Goal: Transaction & Acquisition: Purchase product/service

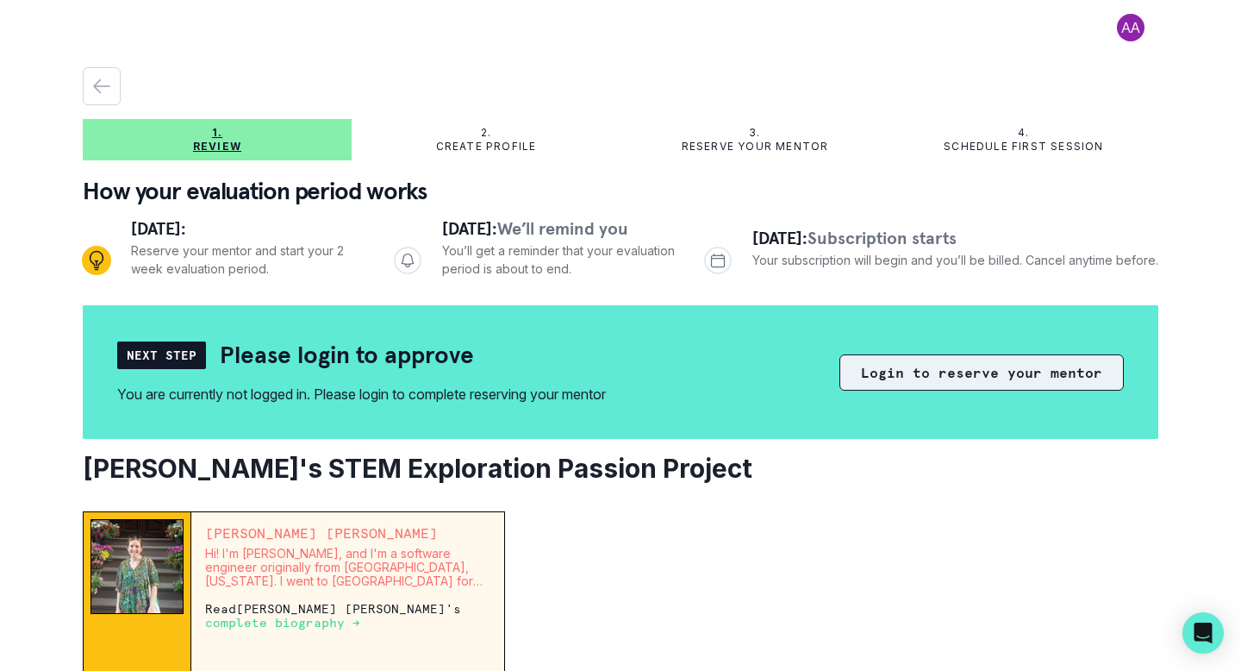
click at [949, 378] on button "Login to reserve your mentor" at bounding box center [982, 372] width 284 height 36
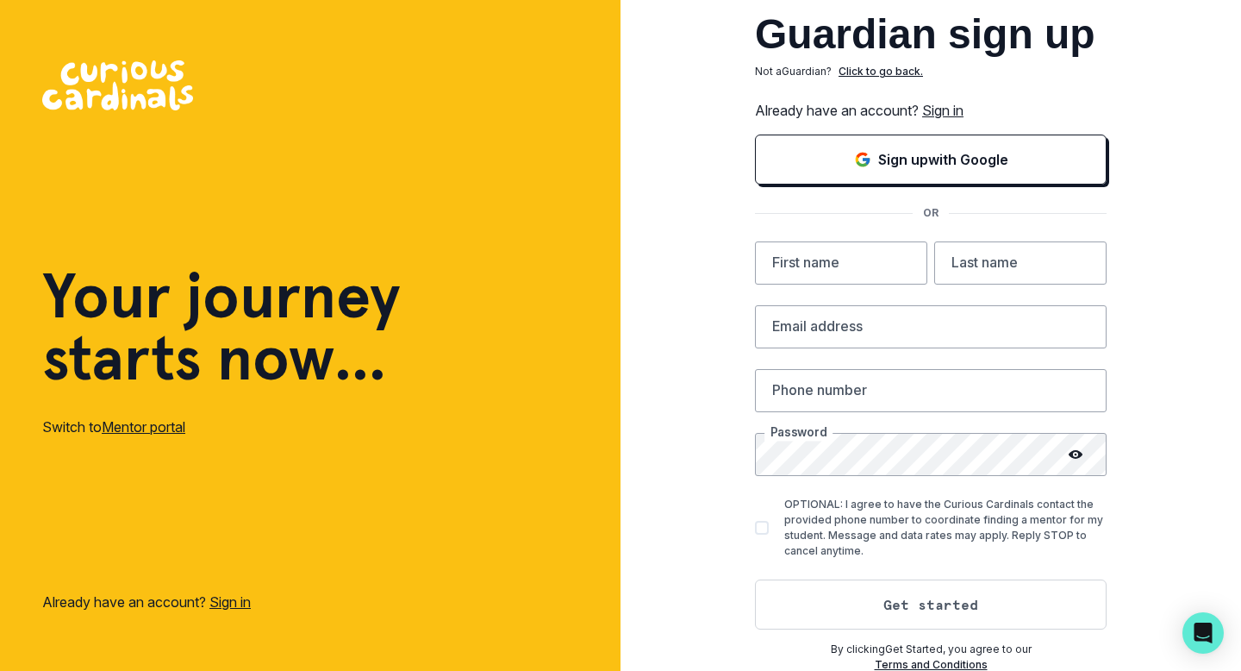
click at [934, 110] on link "Sign in" at bounding box center [942, 110] width 41 height 17
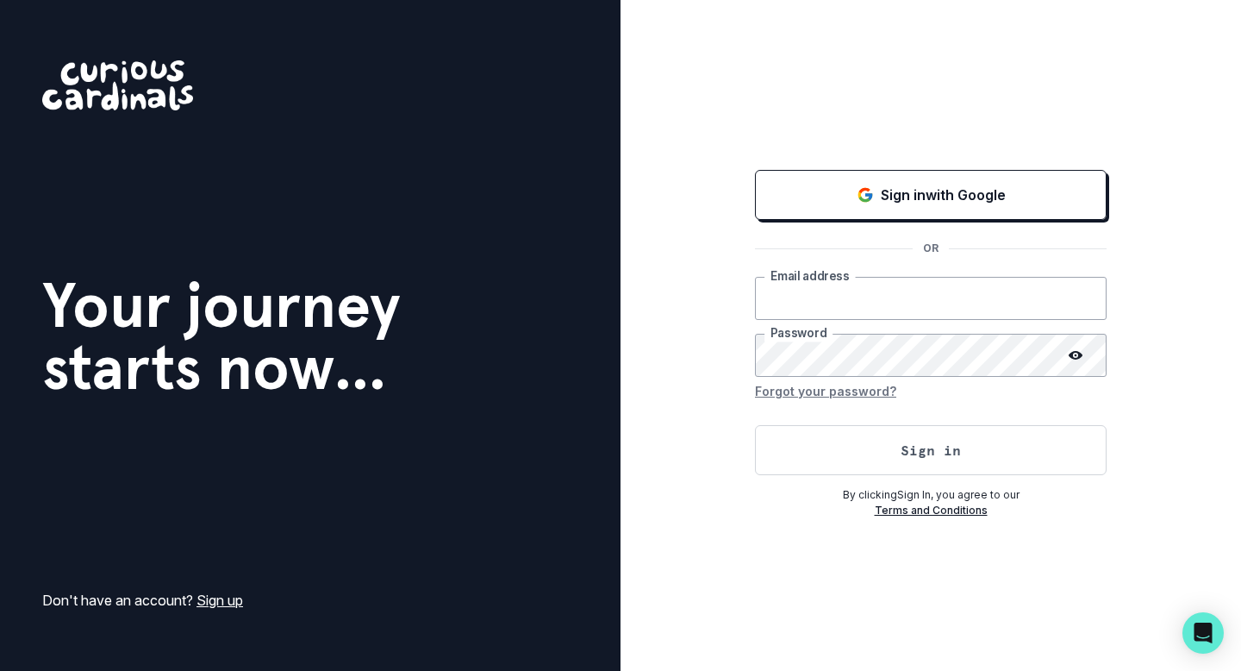
click at [831, 298] on input "email" at bounding box center [931, 298] width 352 height 43
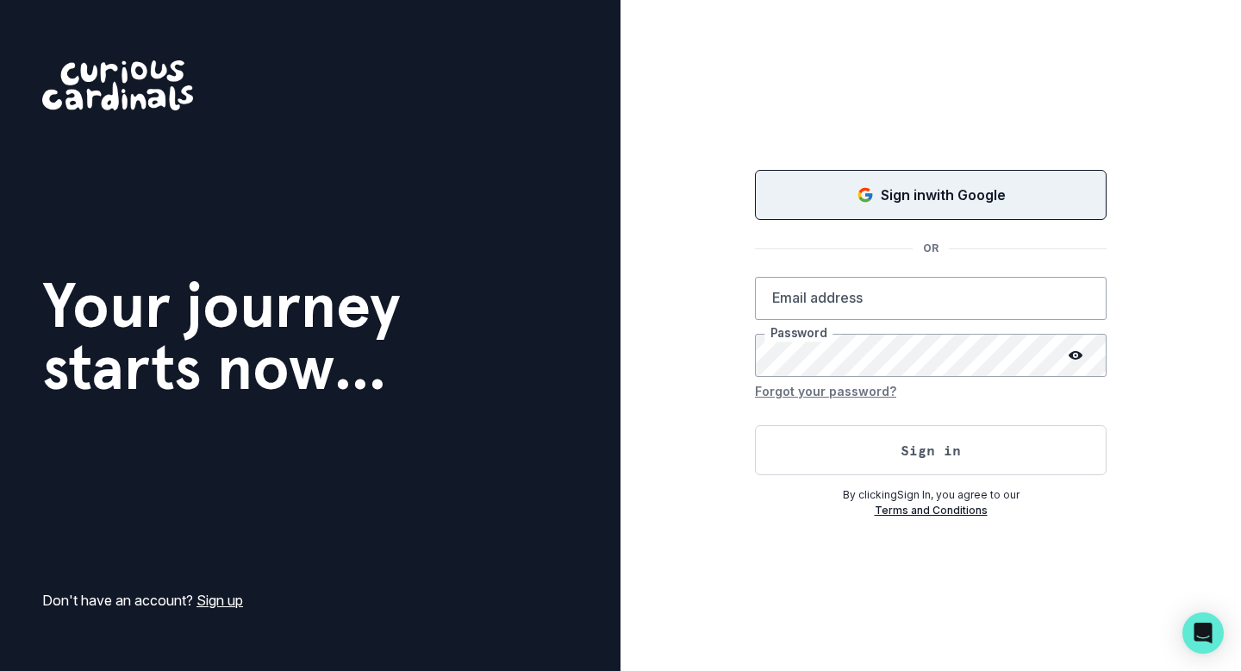
click at [896, 195] on p "Sign in with Google" at bounding box center [943, 194] width 125 height 21
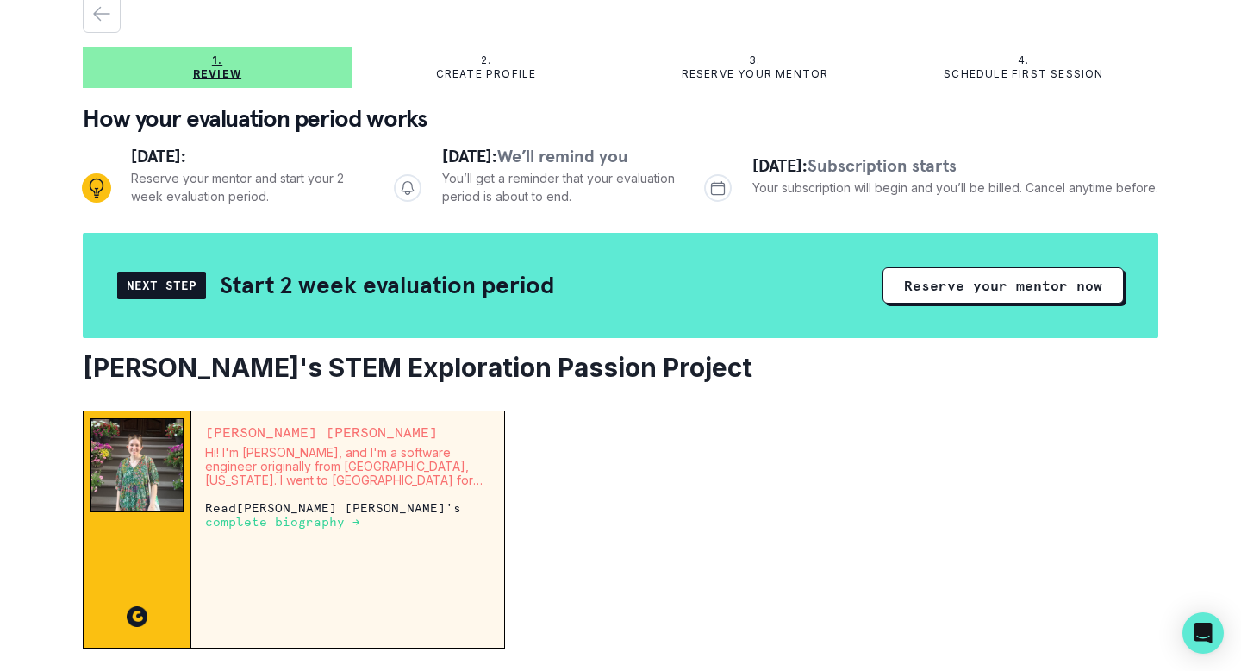
scroll to position [117, 0]
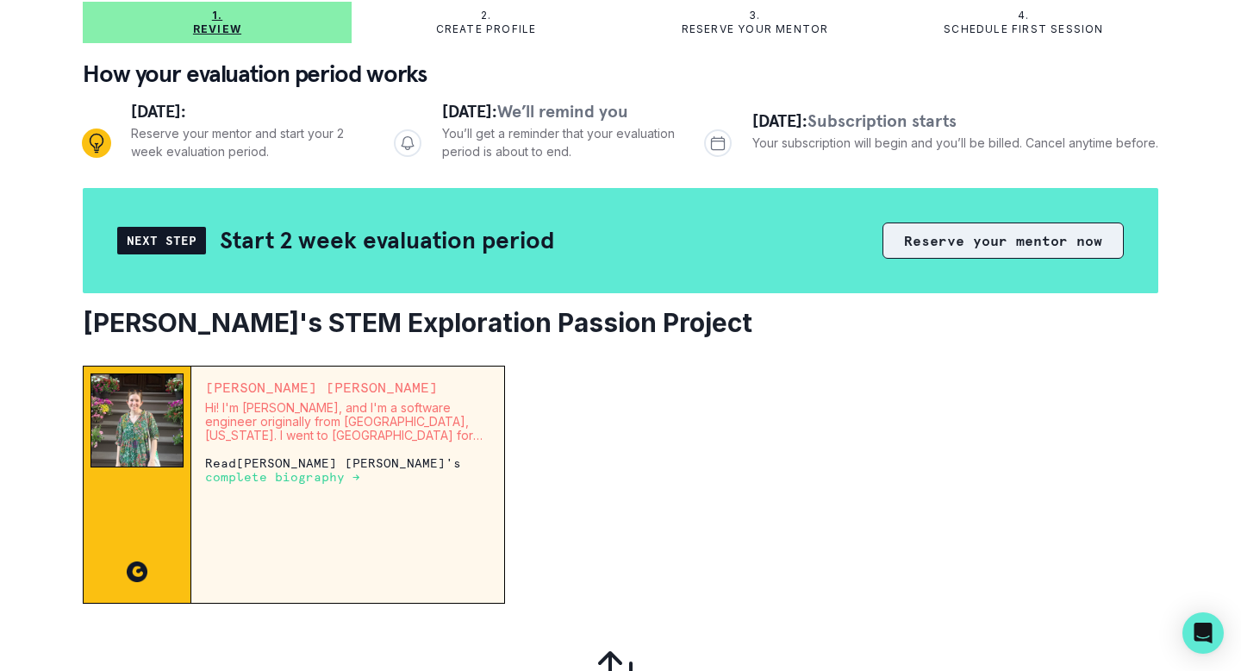
click at [1000, 246] on button "Reserve your mentor now" at bounding box center [1003, 240] width 241 height 36
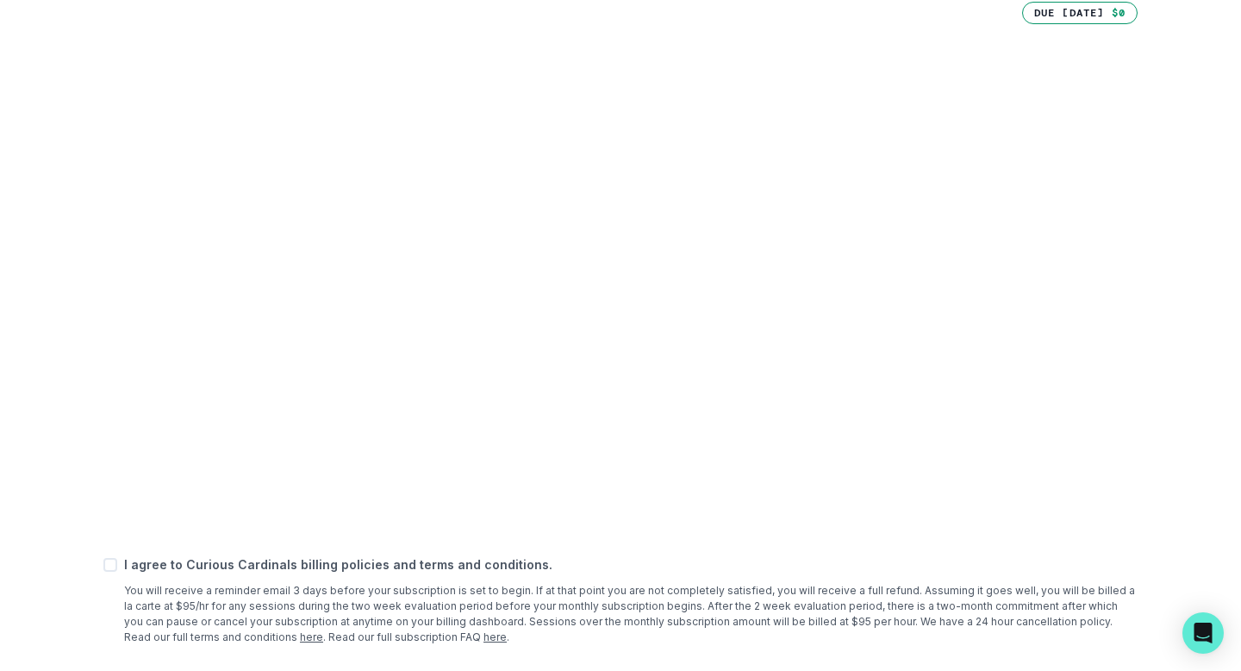
scroll to position [617, 0]
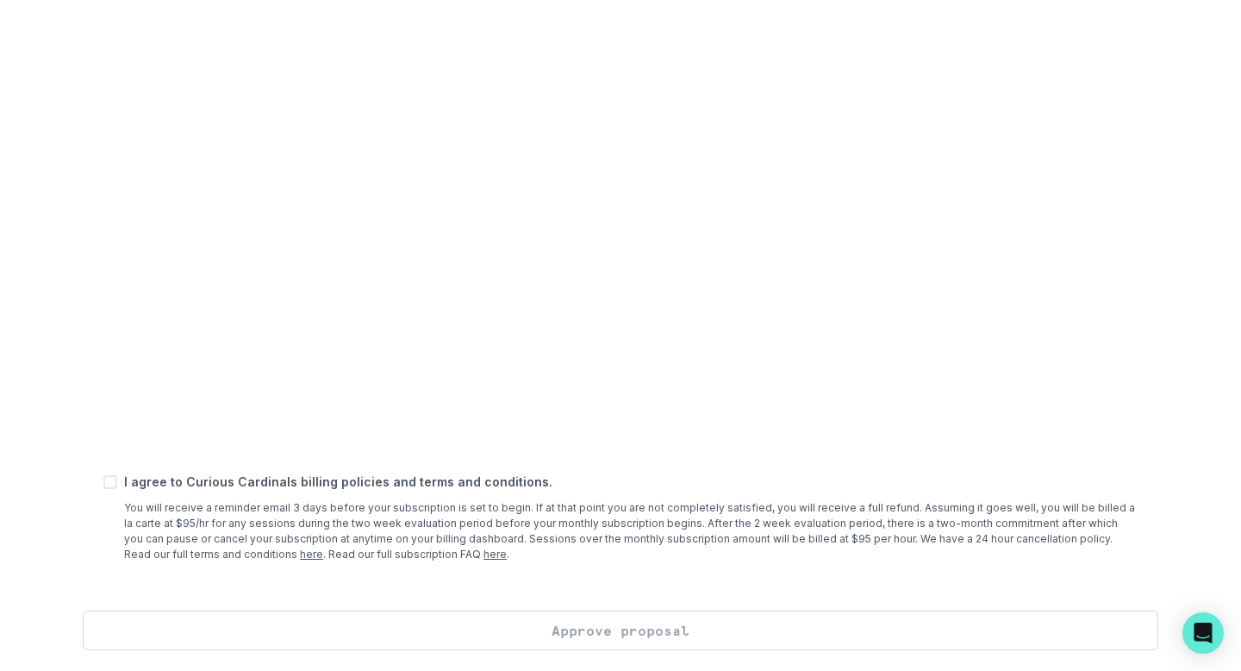
click at [110, 473] on div "I agree to Curious Cardinals billing policies and terms and conditions. You wil…" at bounding box center [620, 517] width 1034 height 90
click at [110, 482] on span at bounding box center [110, 482] width 14 height 14
click at [103, 482] on input "checkbox" at bounding box center [103, 482] width 1 height 1
checkbox input "true"
click at [547, 628] on button "Approve proposal" at bounding box center [621, 630] width 1076 height 40
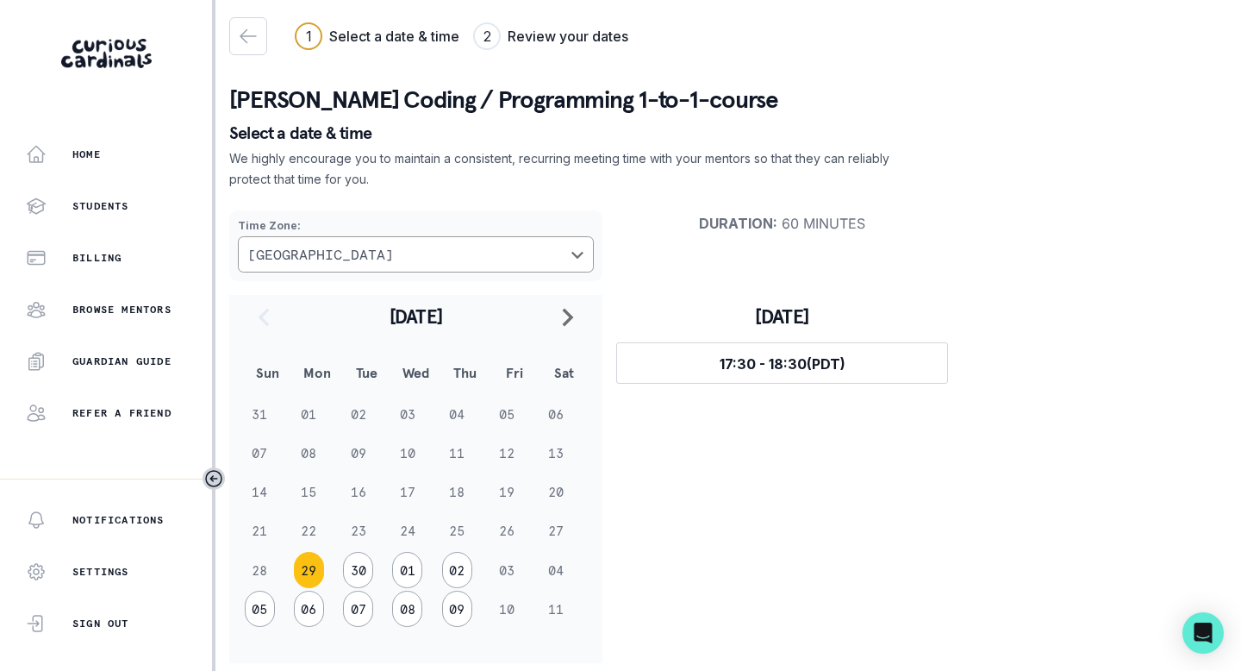
scroll to position [16, 0]
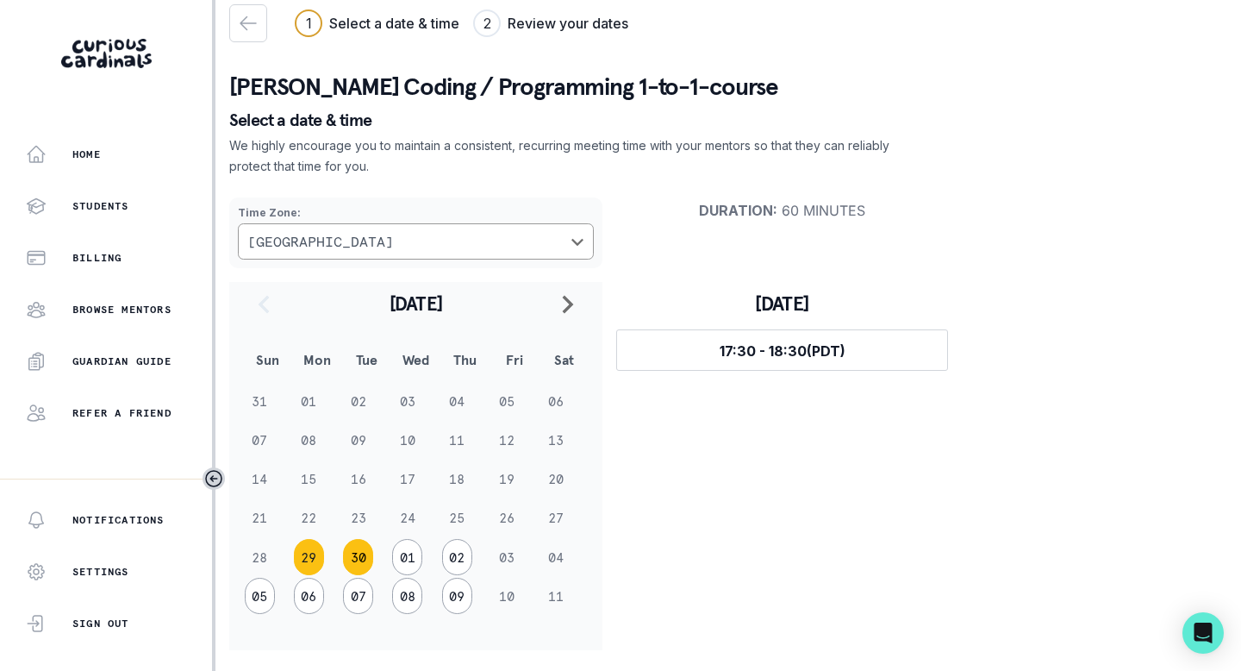
click at [359, 557] on button "30" at bounding box center [358, 557] width 30 height 36
click at [312, 567] on button "29" at bounding box center [309, 557] width 30 height 36
click at [759, 348] on span "17:30 - 18:30 (PDT)" at bounding box center [783, 350] width 126 height 17
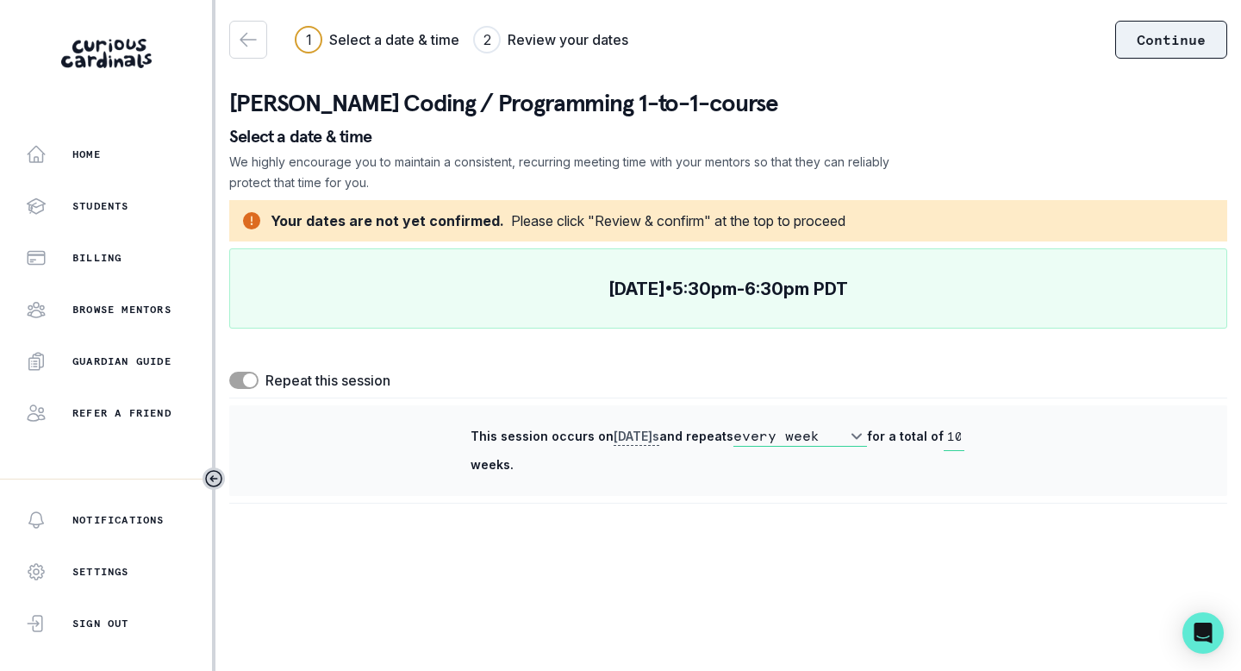
click at [1170, 47] on button "Continue" at bounding box center [1171, 40] width 112 height 38
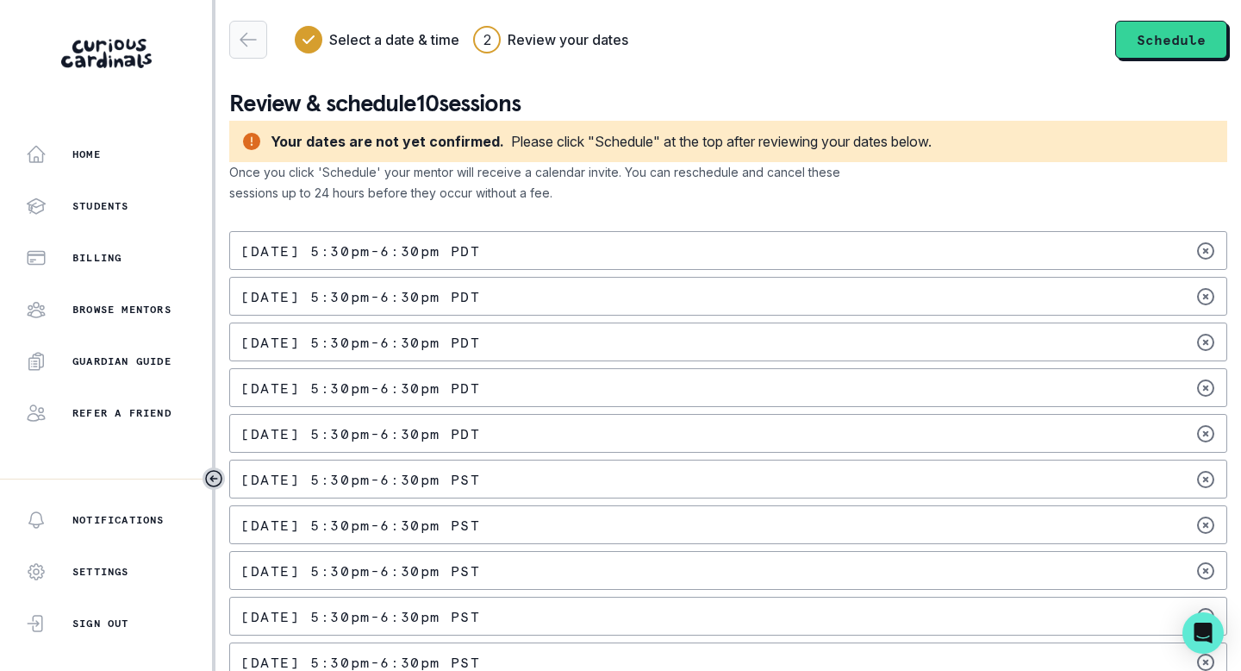
click at [252, 40] on icon "button" at bounding box center [249, 40] width 16 height 13
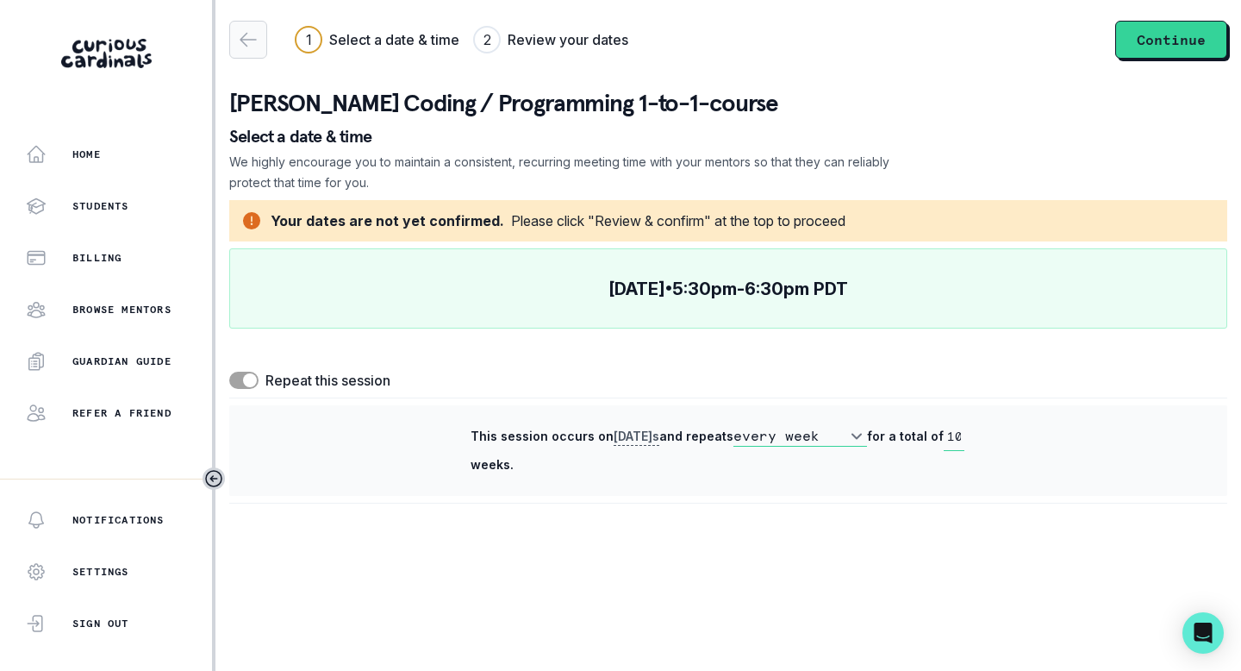
click at [249, 45] on icon "button" at bounding box center [248, 39] width 21 height 21
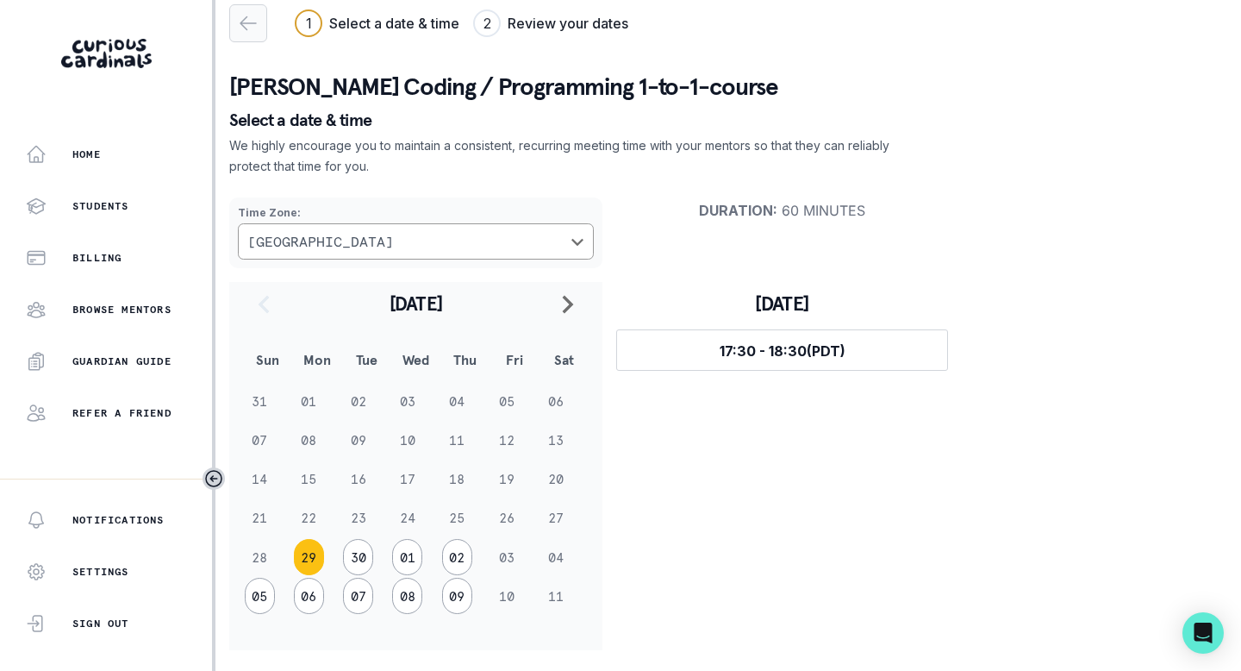
scroll to position [16, 0]
click at [355, 559] on button "30" at bounding box center [358, 557] width 30 height 36
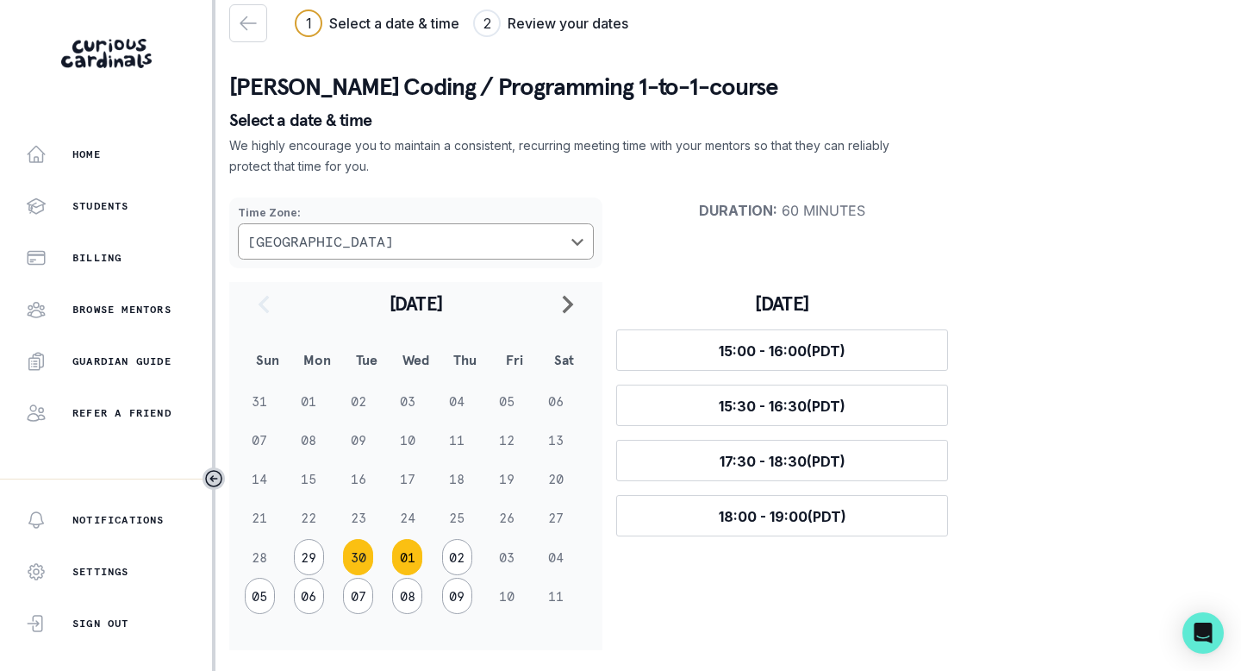
click at [413, 550] on button "01" at bounding box center [407, 557] width 30 height 36
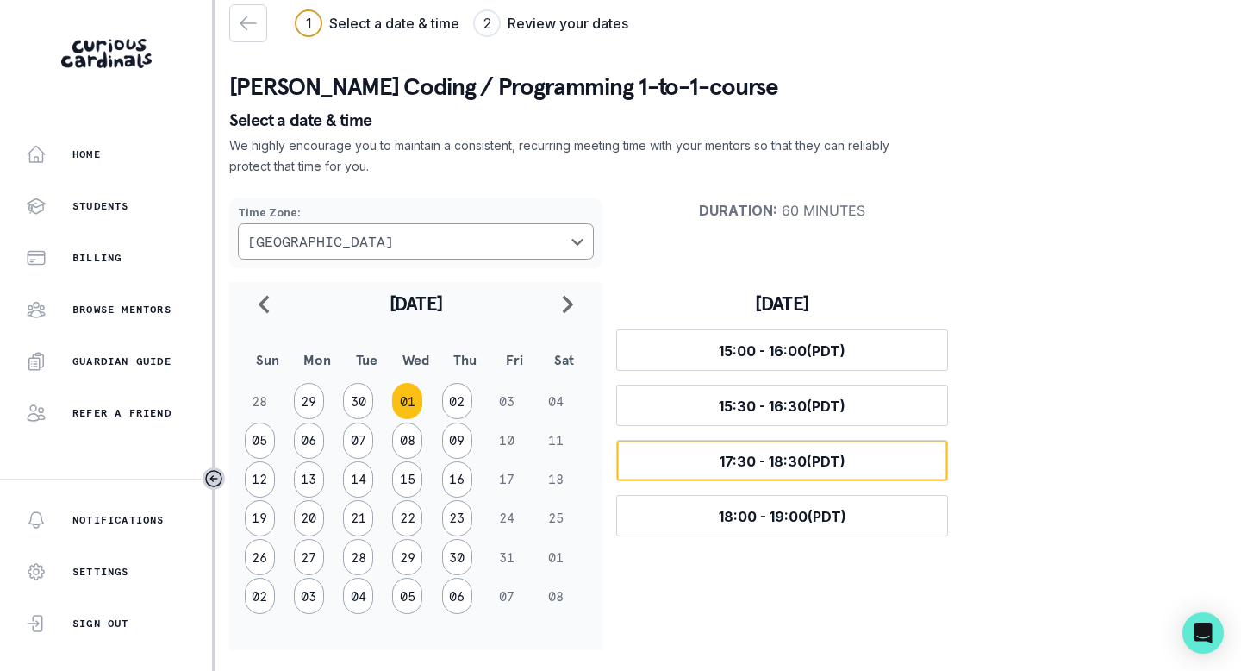
click at [772, 478] on button "Select time 17:30 - 18:30 (PDT)" at bounding box center [782, 460] width 332 height 41
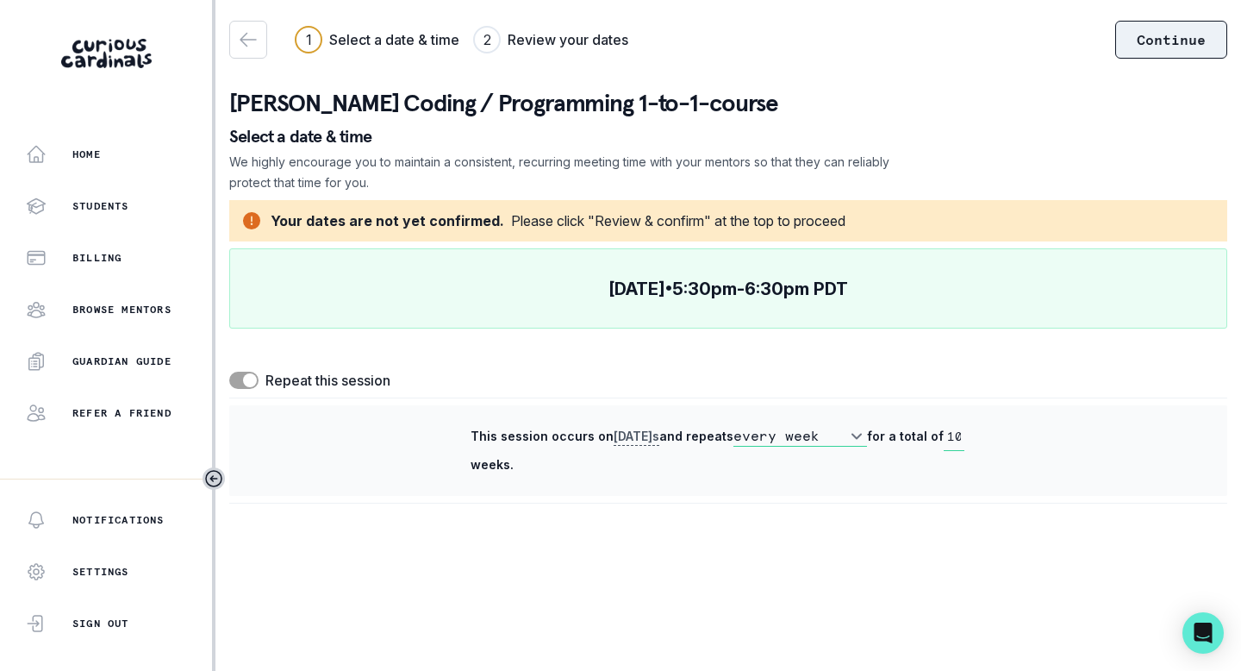
click at [1148, 37] on button "Continue" at bounding box center [1171, 40] width 112 height 38
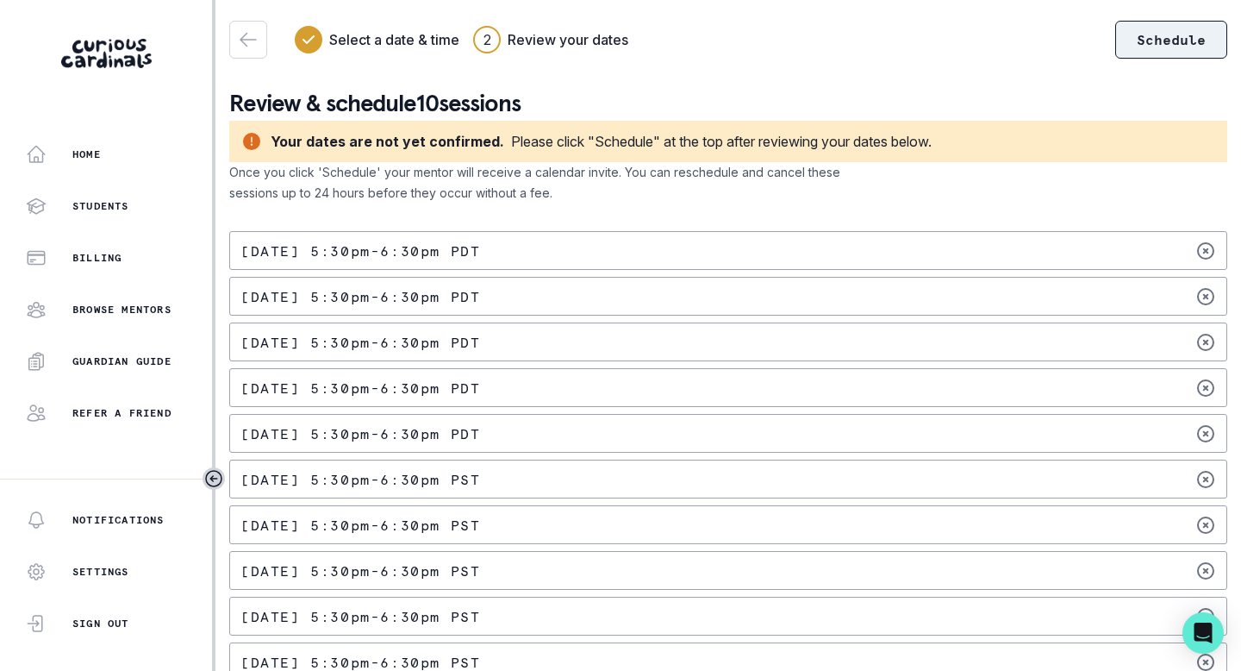
click at [1148, 43] on button "Schedule" at bounding box center [1171, 40] width 112 height 38
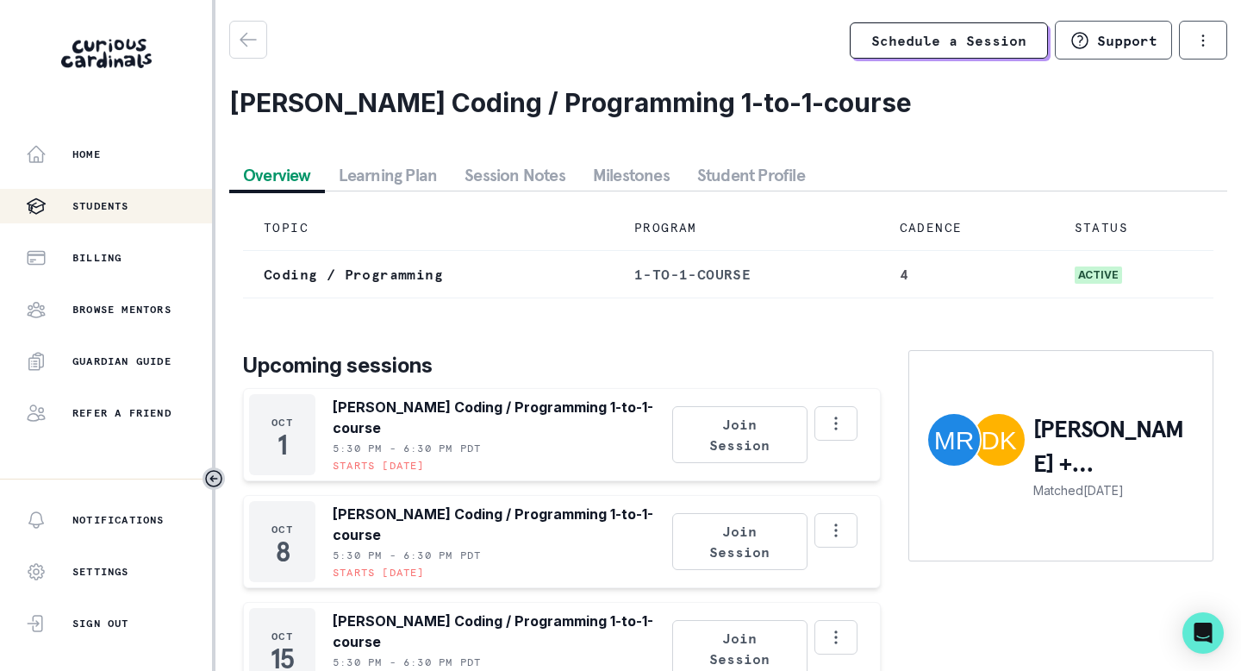
click at [105, 210] on p "Students" at bounding box center [100, 206] width 57 height 14
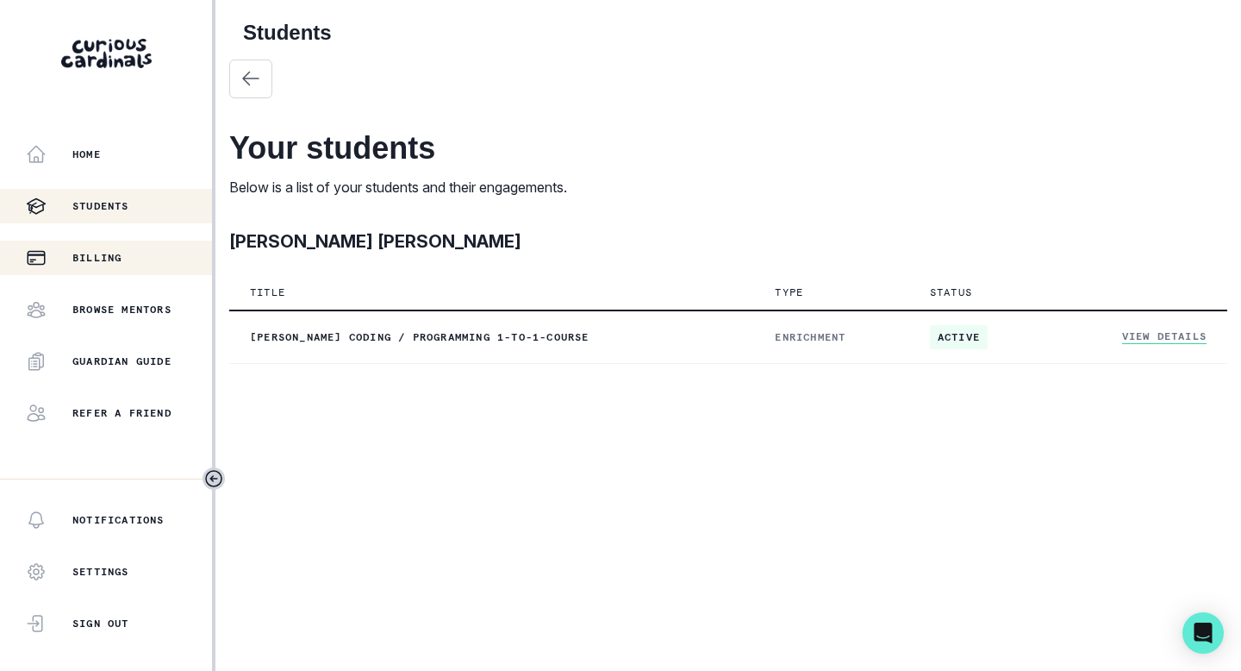
click at [103, 253] on p "Billing" at bounding box center [96, 258] width 49 height 14
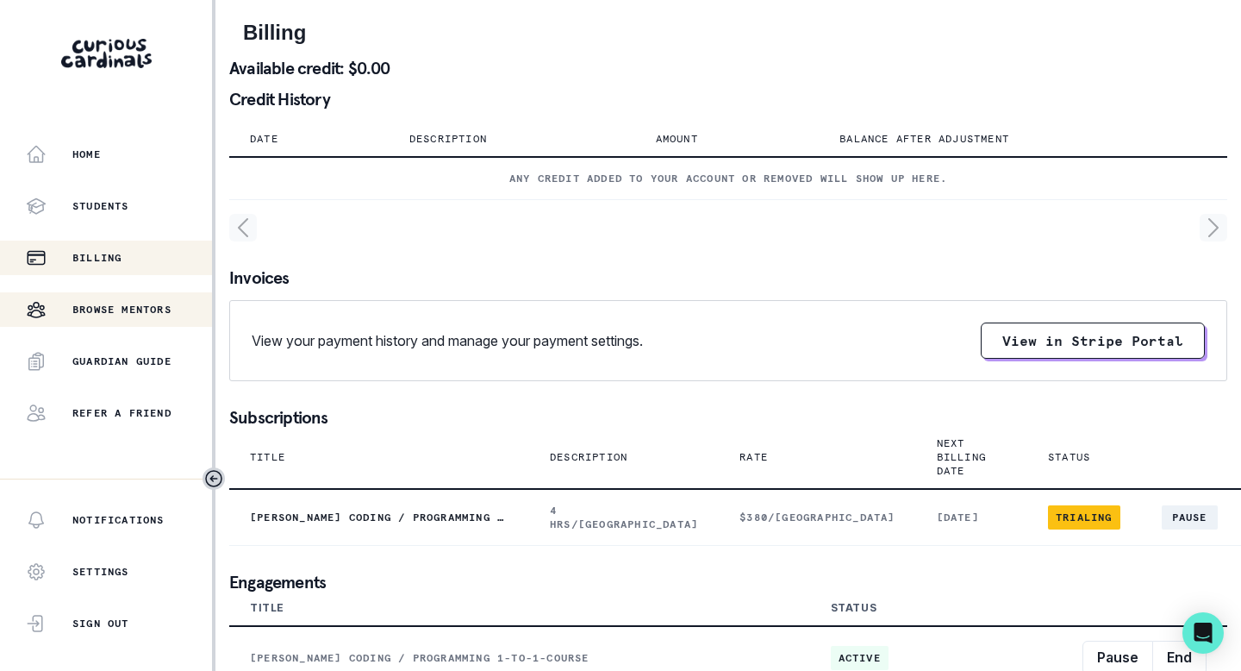
click at [100, 299] on div "Browse Mentors" at bounding box center [119, 309] width 186 height 21
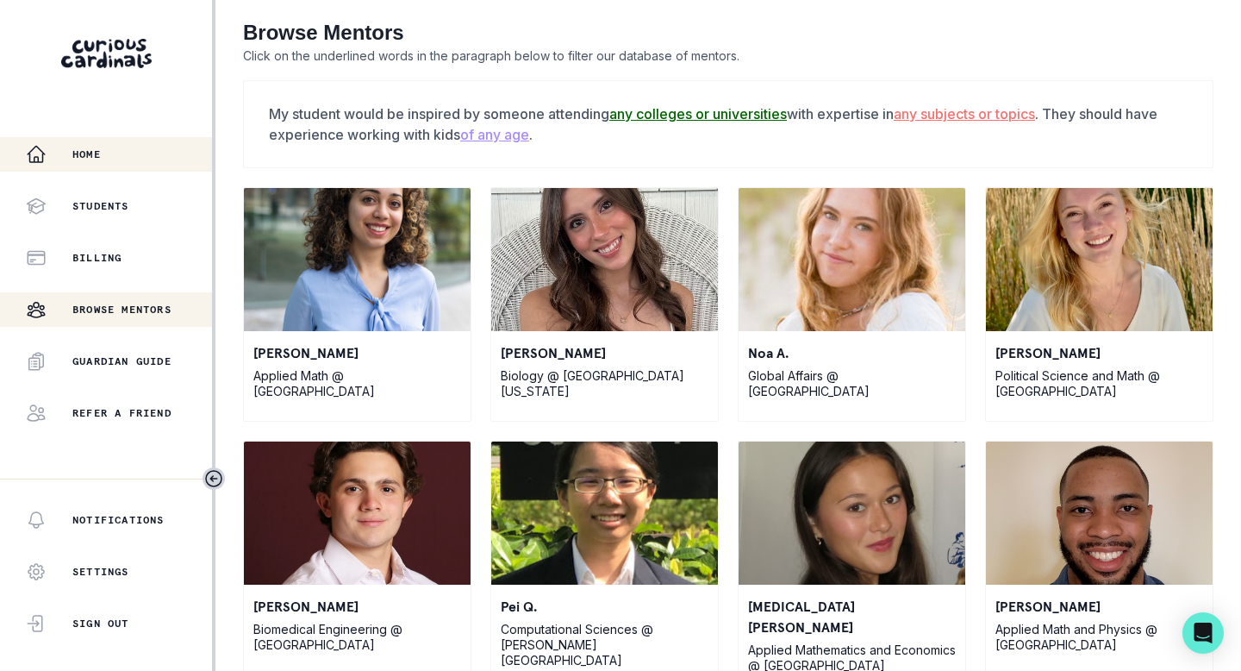
click at [116, 149] on div "Home" at bounding box center [119, 154] width 186 height 21
